Goal: Transaction & Acquisition: Obtain resource

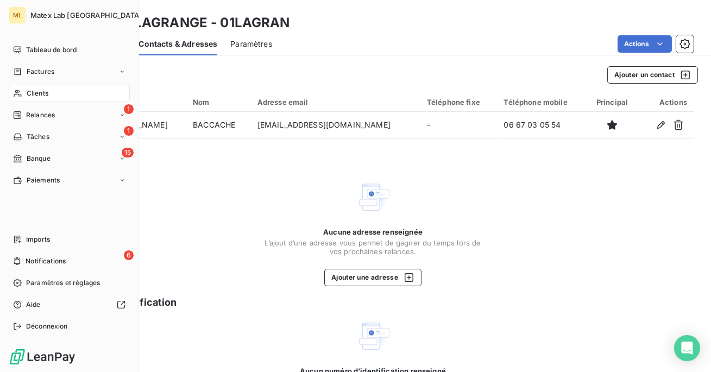
click at [36, 92] on span "Clients" at bounding box center [38, 94] width 22 height 10
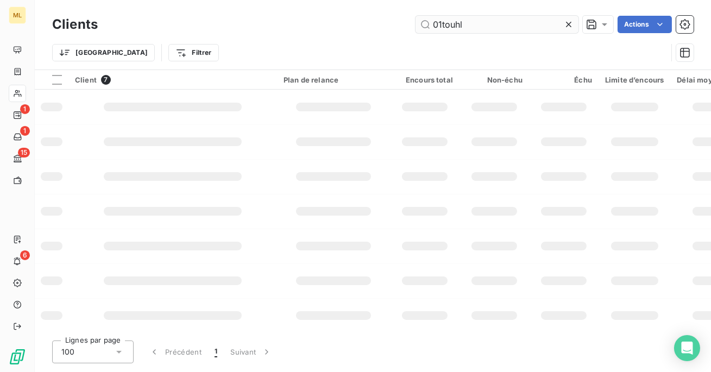
type input "01touhla"
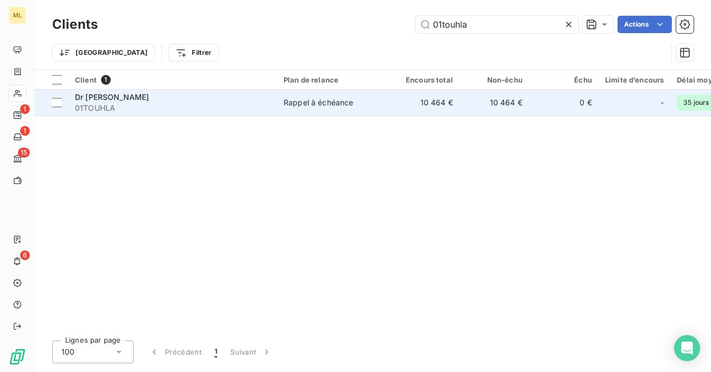
click at [195, 111] on span "01TOUHLA" at bounding box center [173, 108] width 196 height 11
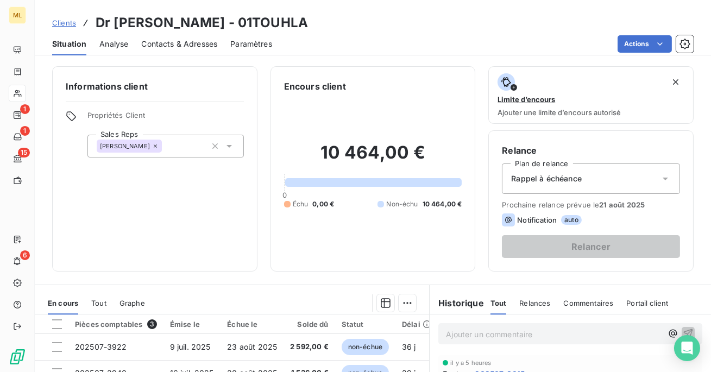
click at [191, 39] on span "Contacts & Adresses" at bounding box center [179, 44] width 76 height 11
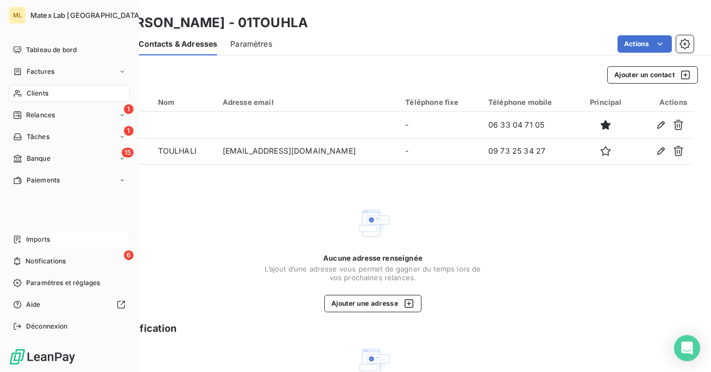
click at [23, 239] on div "Imports" at bounding box center [69, 239] width 121 height 17
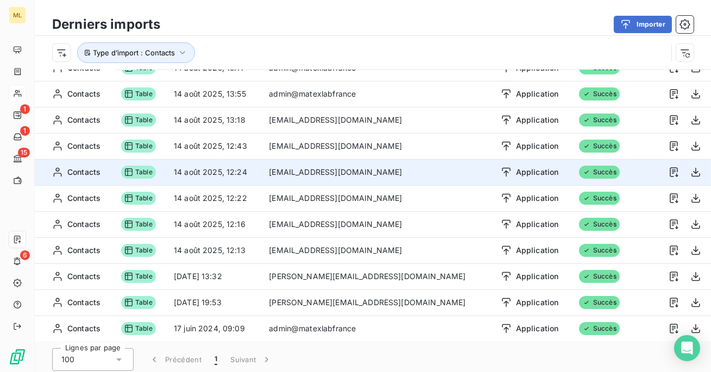
scroll to position [37, 0]
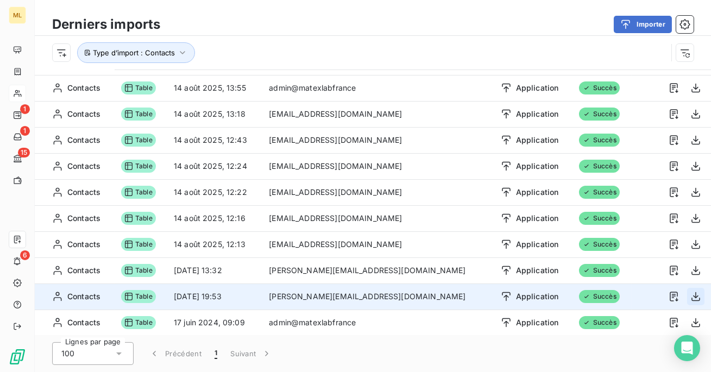
click at [694, 298] on icon "button" at bounding box center [696, 296] width 11 height 11
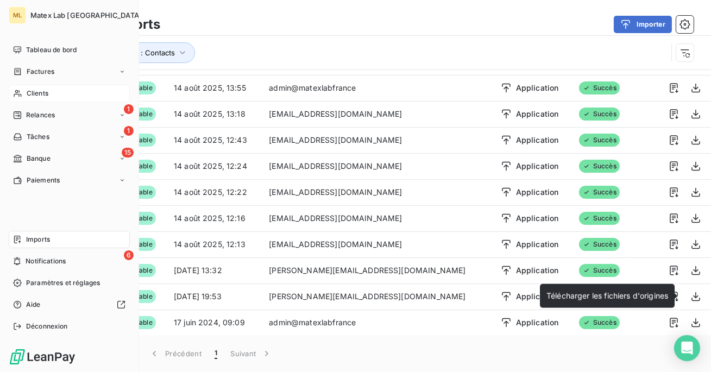
click at [21, 93] on icon at bounding box center [17, 93] width 9 height 9
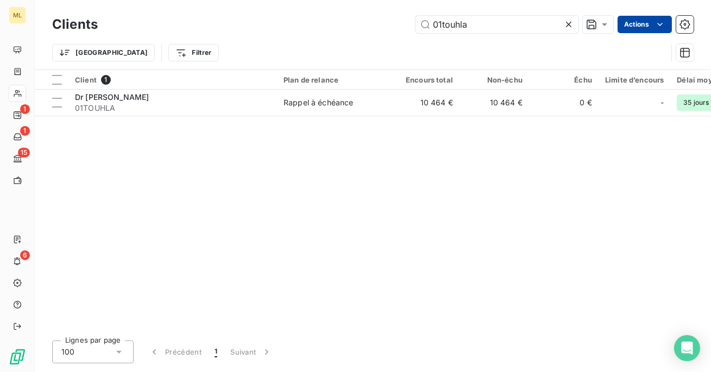
click at [644, 24] on html "ML 1 1 15 6 Clients 01touhla Actions Trier Filtrer Client 1 Plan de relance Enc…" at bounding box center [355, 186] width 711 height 372
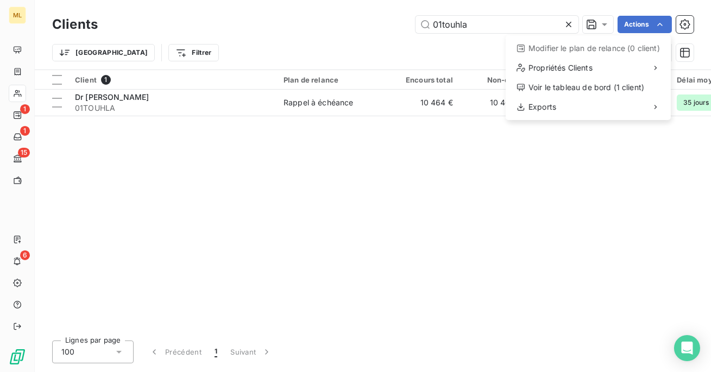
click at [438, 58] on html "ML 1 1 15 6 Clients 01touhla Actions Modifier le plan de relance (0 client) Pro…" at bounding box center [355, 186] width 711 height 372
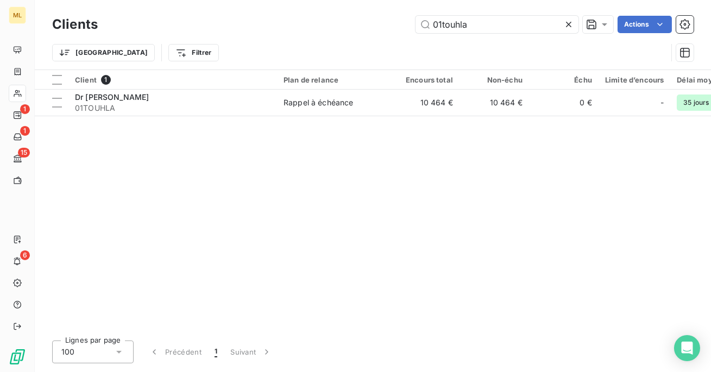
click at [572, 22] on icon at bounding box center [569, 24] width 11 height 11
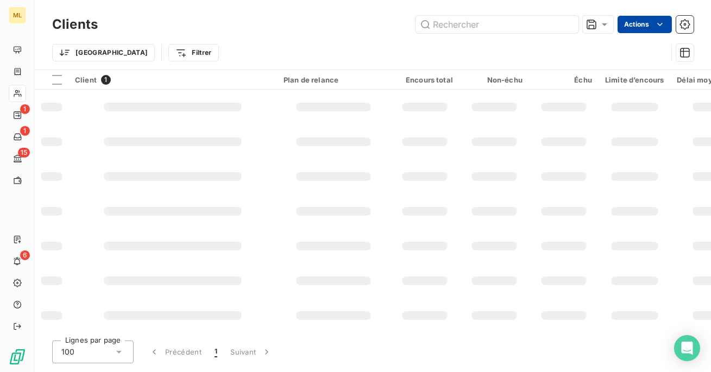
click at [621, 19] on html "ML 1 1 15 6 Clients Actions Trier Filtrer Client 1 Plan de relance Encours tota…" at bounding box center [355, 186] width 711 height 372
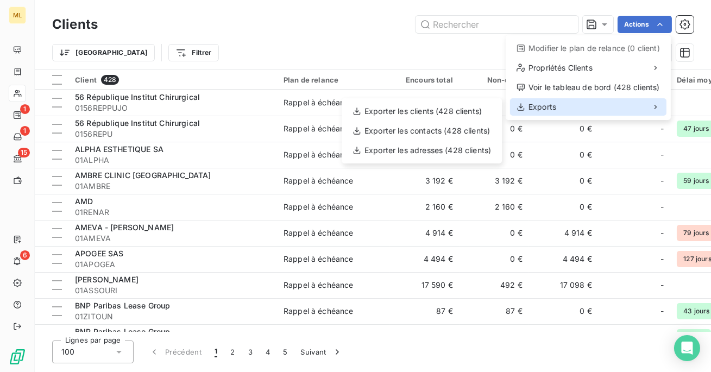
click at [607, 106] on div "Exports" at bounding box center [588, 106] width 157 height 17
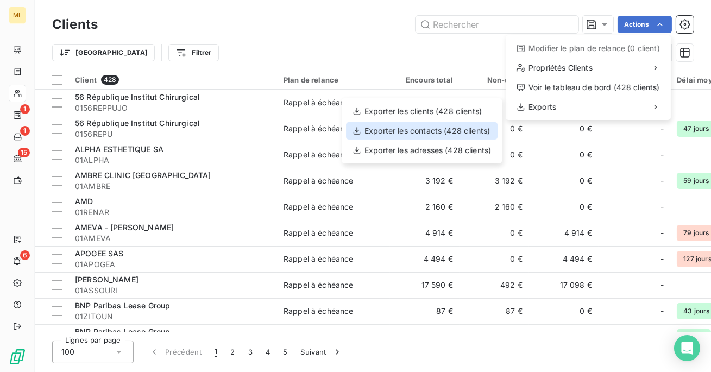
click at [459, 135] on div "Exporter les contacts (428 clients)" at bounding box center [422, 130] width 152 height 17
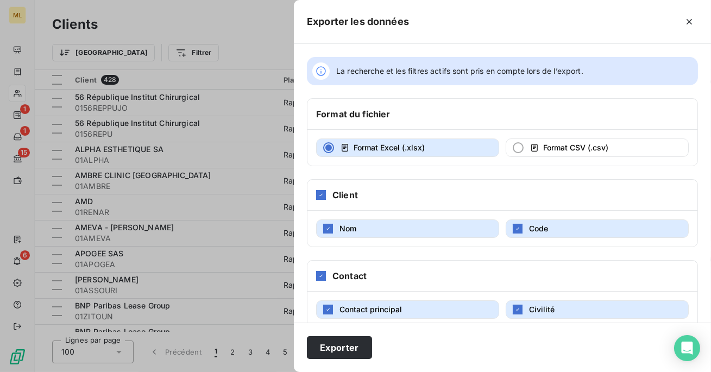
scroll to position [92, 0]
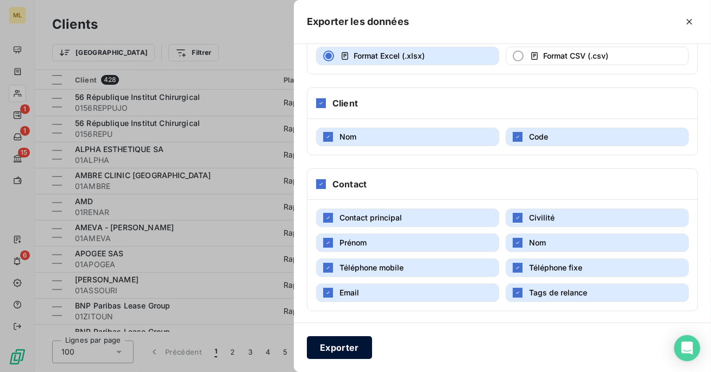
click at [329, 349] on button "Exporter" at bounding box center [339, 347] width 65 height 23
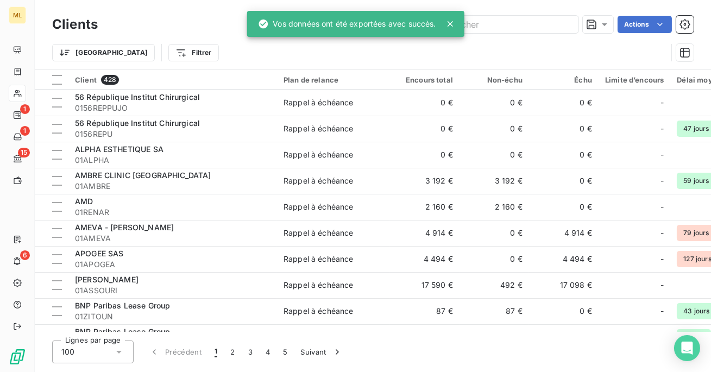
click at [516, 5] on div "Clients Actions Trier Filtrer" at bounding box center [373, 35] width 677 height 70
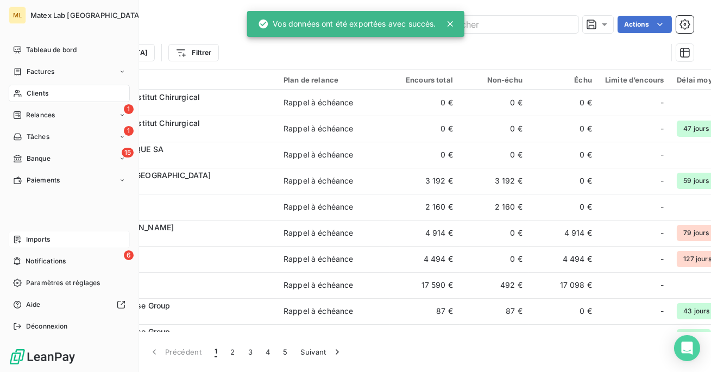
click at [15, 241] on icon at bounding box center [17, 239] width 9 height 9
